Goal: Task Accomplishment & Management: Manage account settings

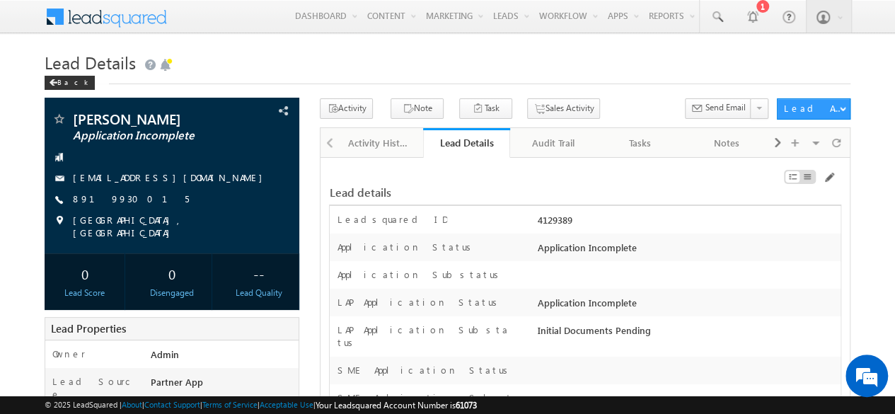
click at [563, 70] on h1 "Lead Details" at bounding box center [448, 61] width 806 height 28
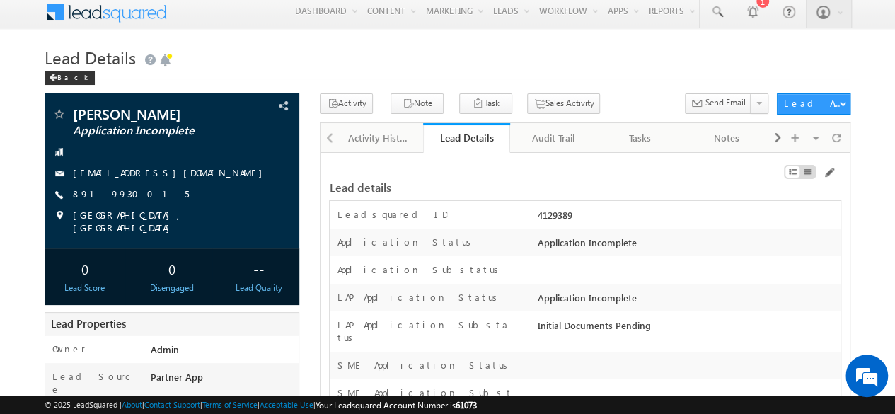
scroll to position [0, 0]
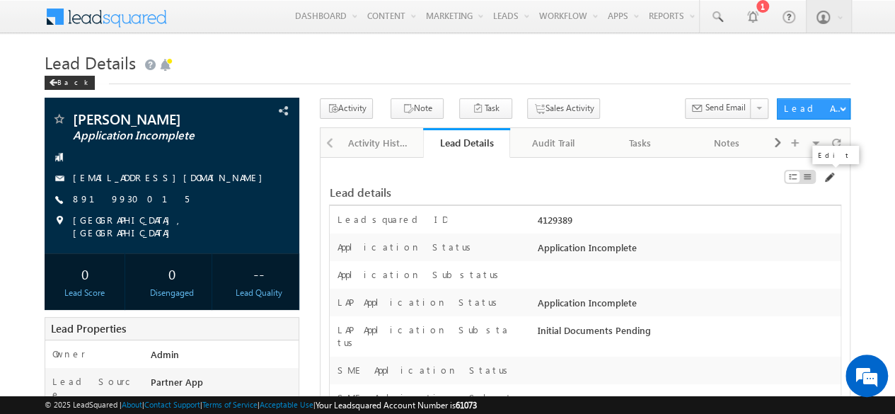
click at [833, 175] on span at bounding box center [828, 177] width 11 height 11
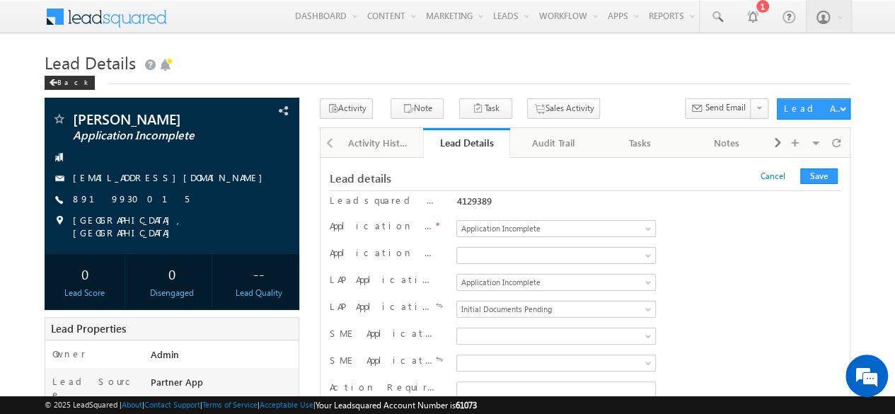
scroll to position [12134, 0]
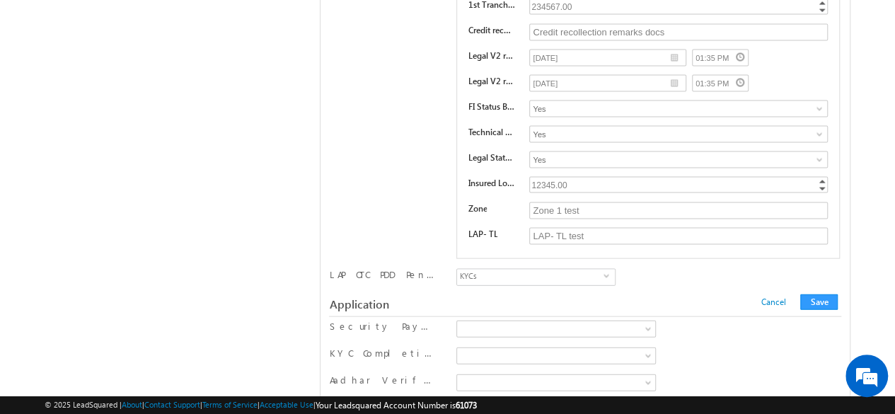
click at [464, 314] on input "KYCs" at bounding box center [464, 318] width 9 height 9
checkbox input "false"
click at [466, 336] on input "CIBIL" at bounding box center [464, 340] width 9 height 9
checkbox input "true"
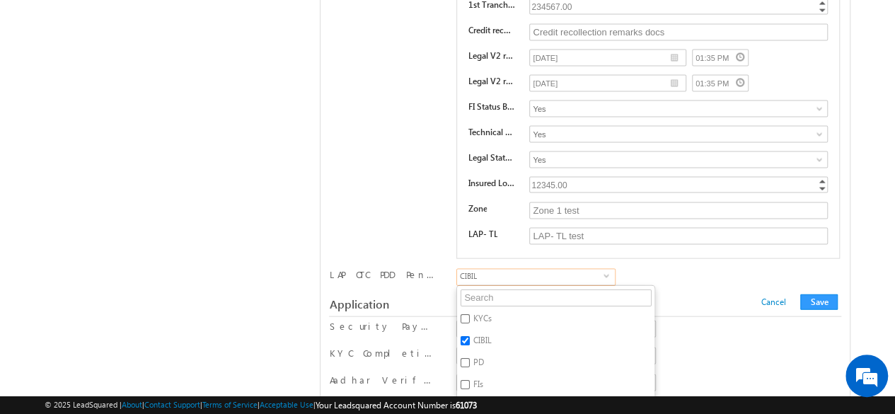
click at [738, 268] on div "LAP OTC PDD Pending KYCs CIBIL PD FIs BSV Tech Report Legal & OV LA/KFS/SL DPN …" at bounding box center [584, 278] width 511 height 21
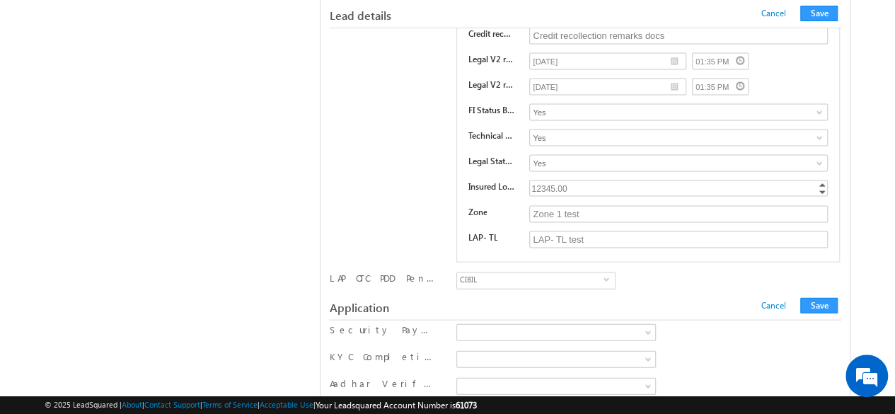
scroll to position [11628, 0]
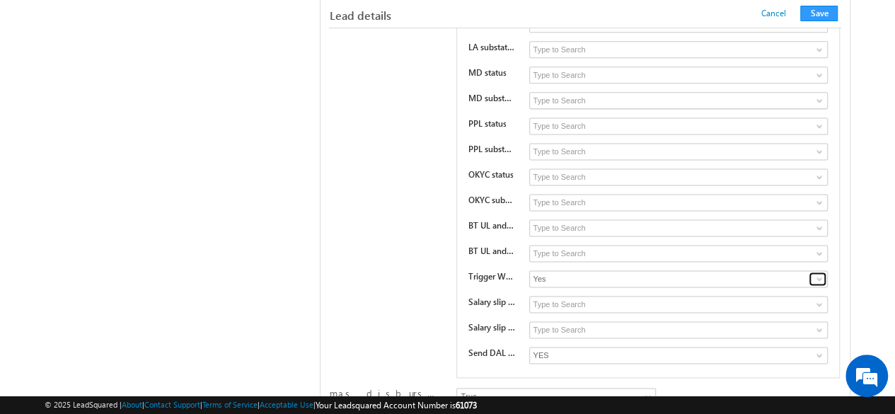
click at [823, 273] on span at bounding box center [818, 278] width 11 height 11
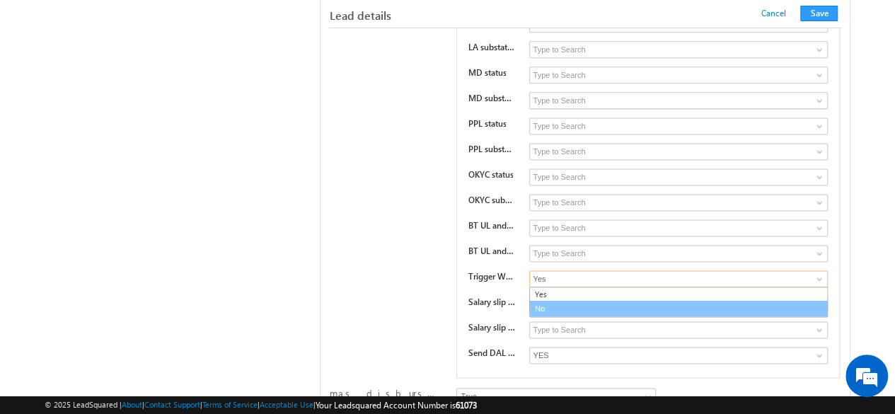
click at [579, 301] on link "No" at bounding box center [678, 309] width 298 height 16
type input "No"
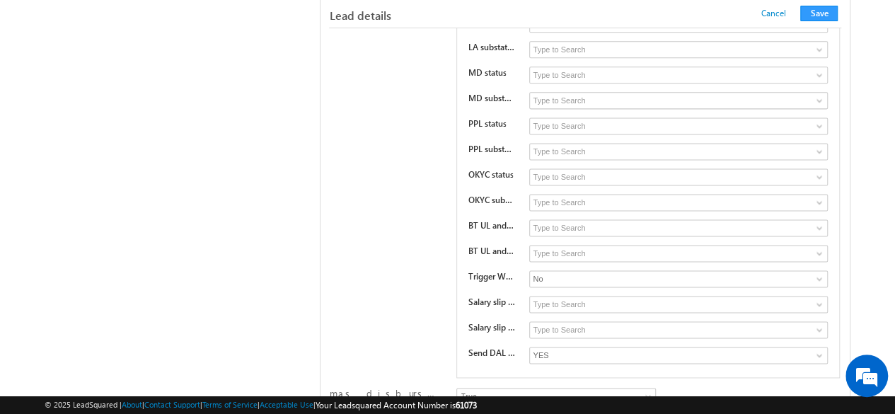
click at [816, 13] on button "Save" at bounding box center [818, 14] width 37 height 16
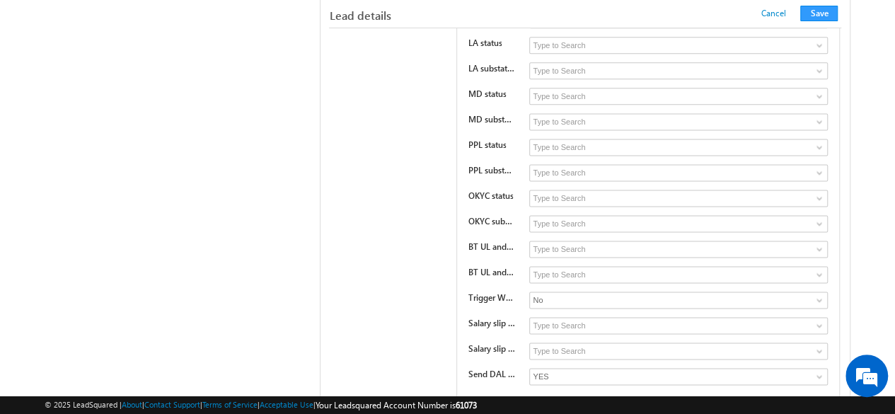
scroll to position [253, 0]
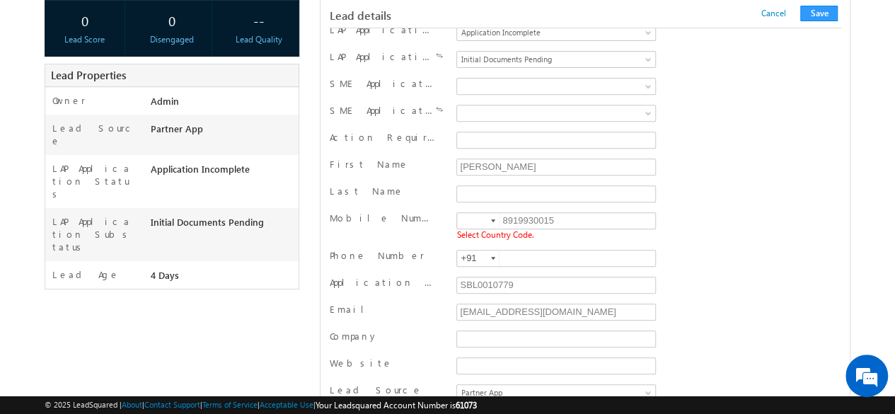
click at [495, 220] on div at bounding box center [493, 220] width 4 height 3
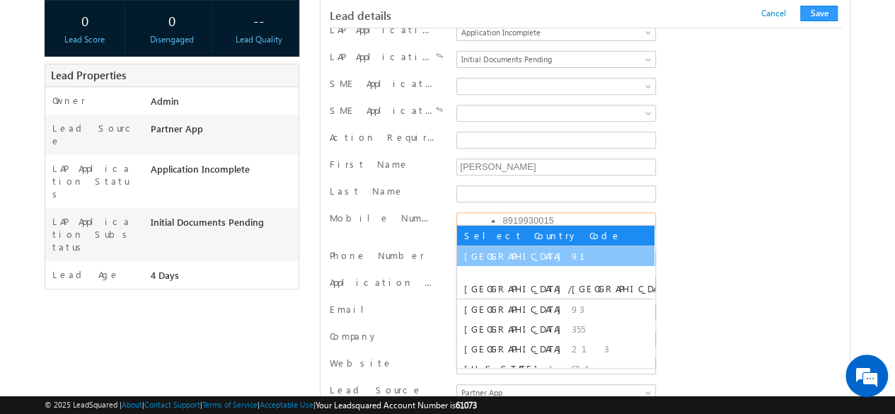
click at [571, 250] on span "91" at bounding box center [586, 256] width 30 height 12
type input "+91"
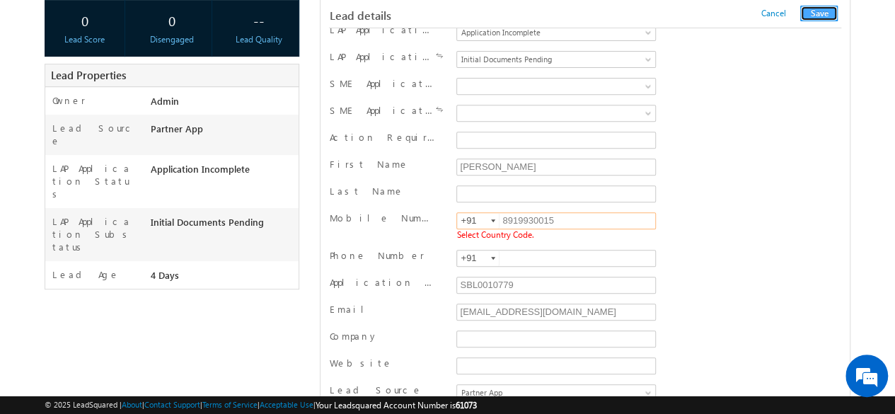
click at [815, 13] on button "Save" at bounding box center [818, 14] width 37 height 16
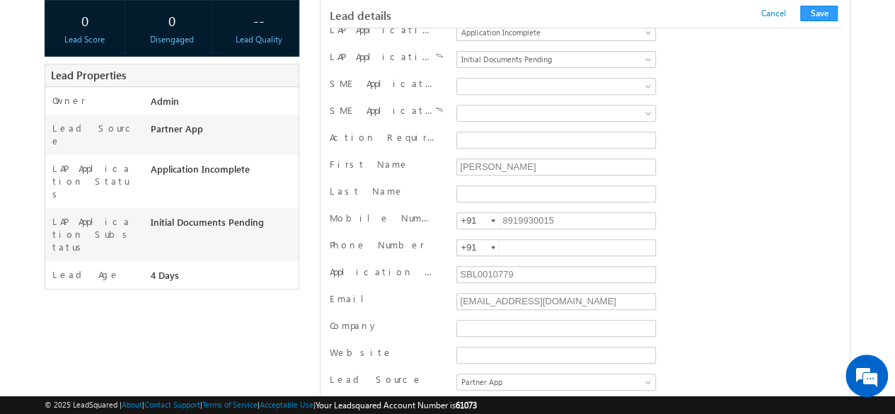
scroll to position [1417, 0]
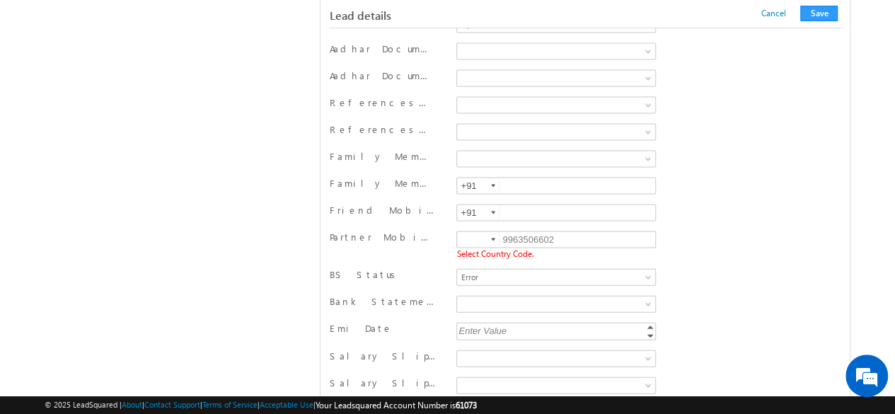
click at [495, 238] on div at bounding box center [493, 239] width 4 height 3
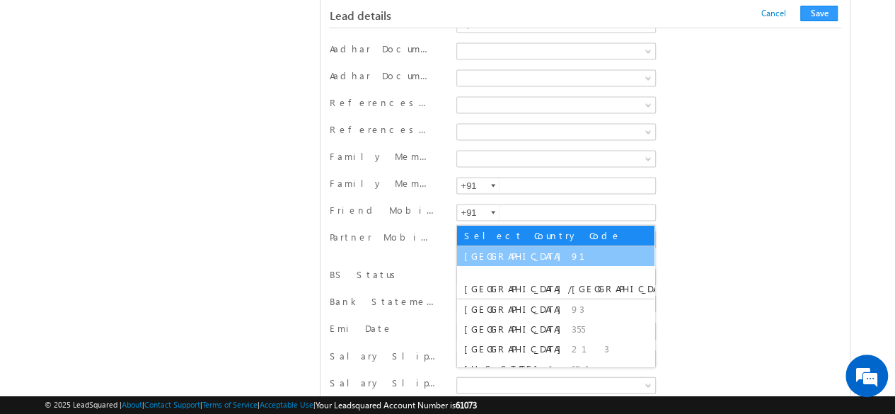
click at [504, 252] on li "India 91" at bounding box center [555, 256] width 197 height 20
type input "+91"
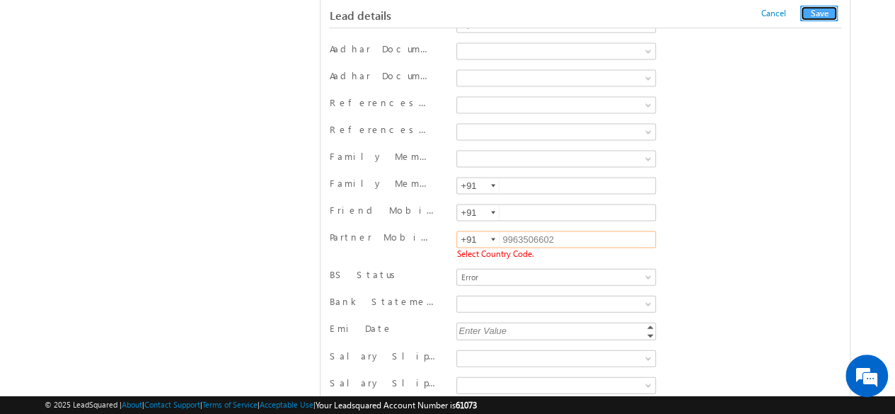
click at [820, 10] on button "Save" at bounding box center [818, 14] width 37 height 16
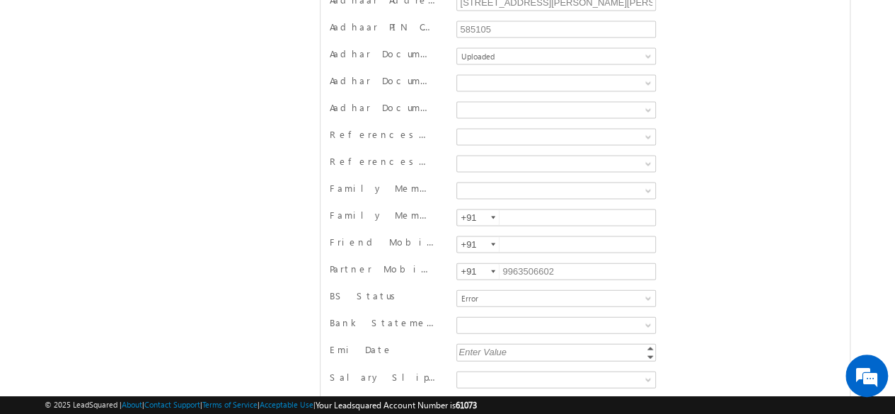
scroll to position [0, 0]
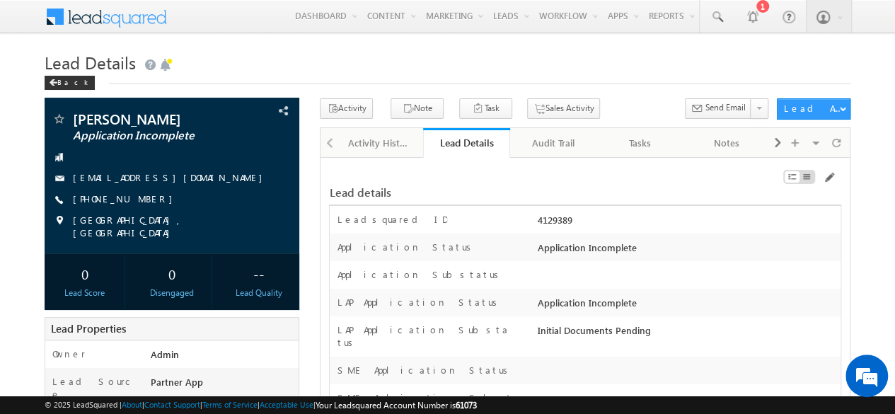
click at [490, 180] on div "Lead details" at bounding box center [584, 185] width 511 height 27
click at [482, 147] on div "Lead Details" at bounding box center [467, 142] width 66 height 13
click at [480, 69] on h1 "Lead Details" at bounding box center [448, 61] width 806 height 28
click at [301, 76] on div "Back" at bounding box center [448, 79] width 806 height 9
click at [554, 139] on div "Audit Trail" at bounding box center [552, 142] width 63 height 17
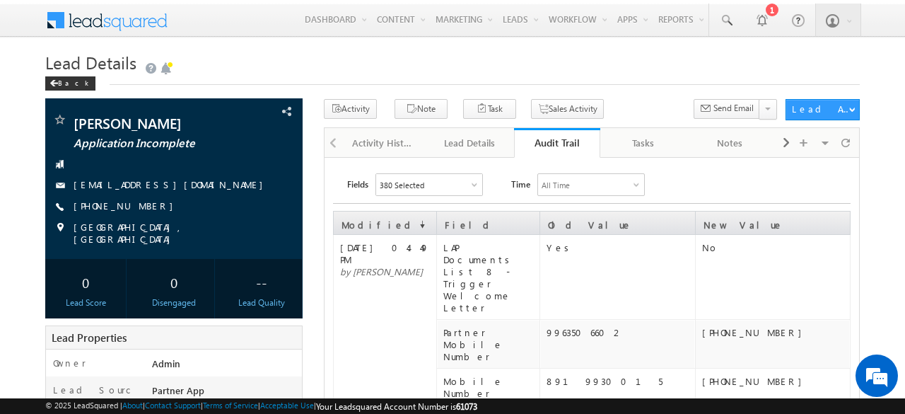
click at [405, 248] on span "[DATE] 04:49 PM" at bounding box center [384, 253] width 89 height 24
drag, startPoint x: 468, startPoint y: 148, endPoint x: 513, endPoint y: 240, distance: 102.5
click at [468, 148] on div "Lead Details" at bounding box center [469, 142] width 63 height 17
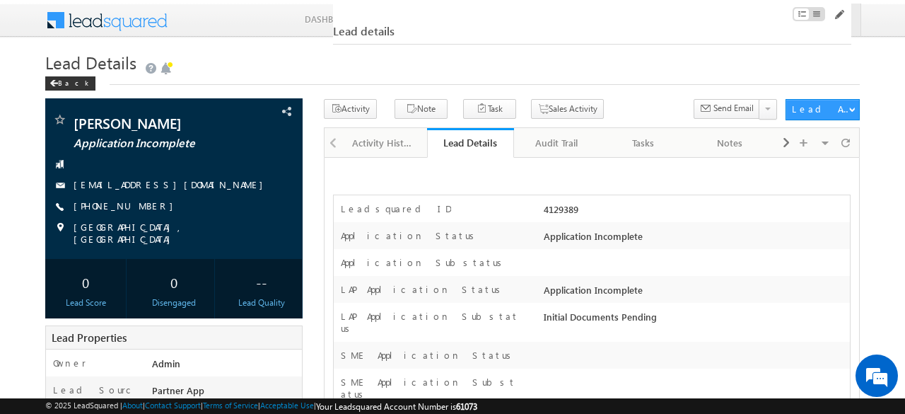
scroll to position [12795, 0]
